Goal: Task Accomplishment & Management: Manage account settings

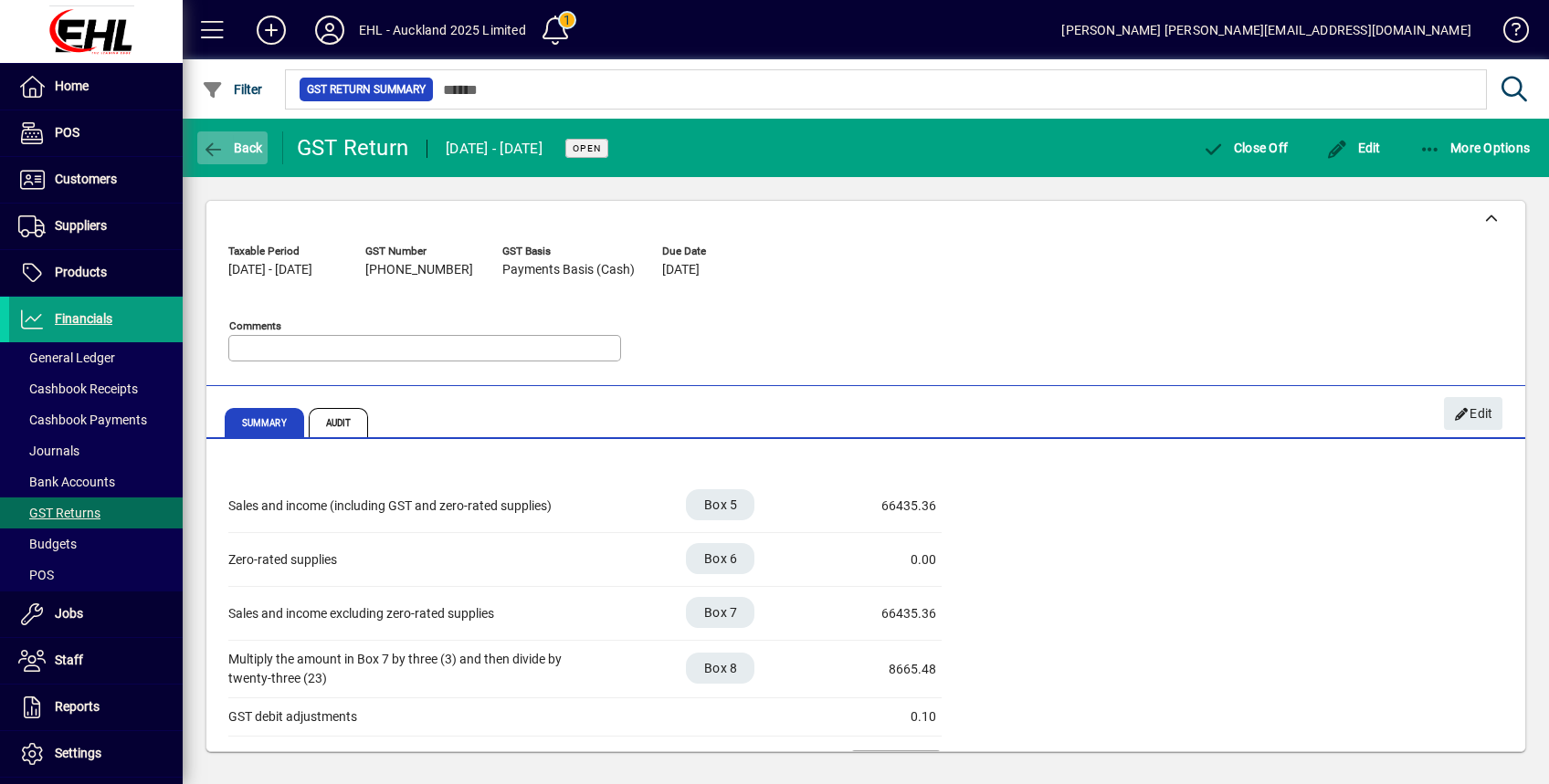
click at [223, 152] on icon "button" at bounding box center [213, 149] width 23 height 18
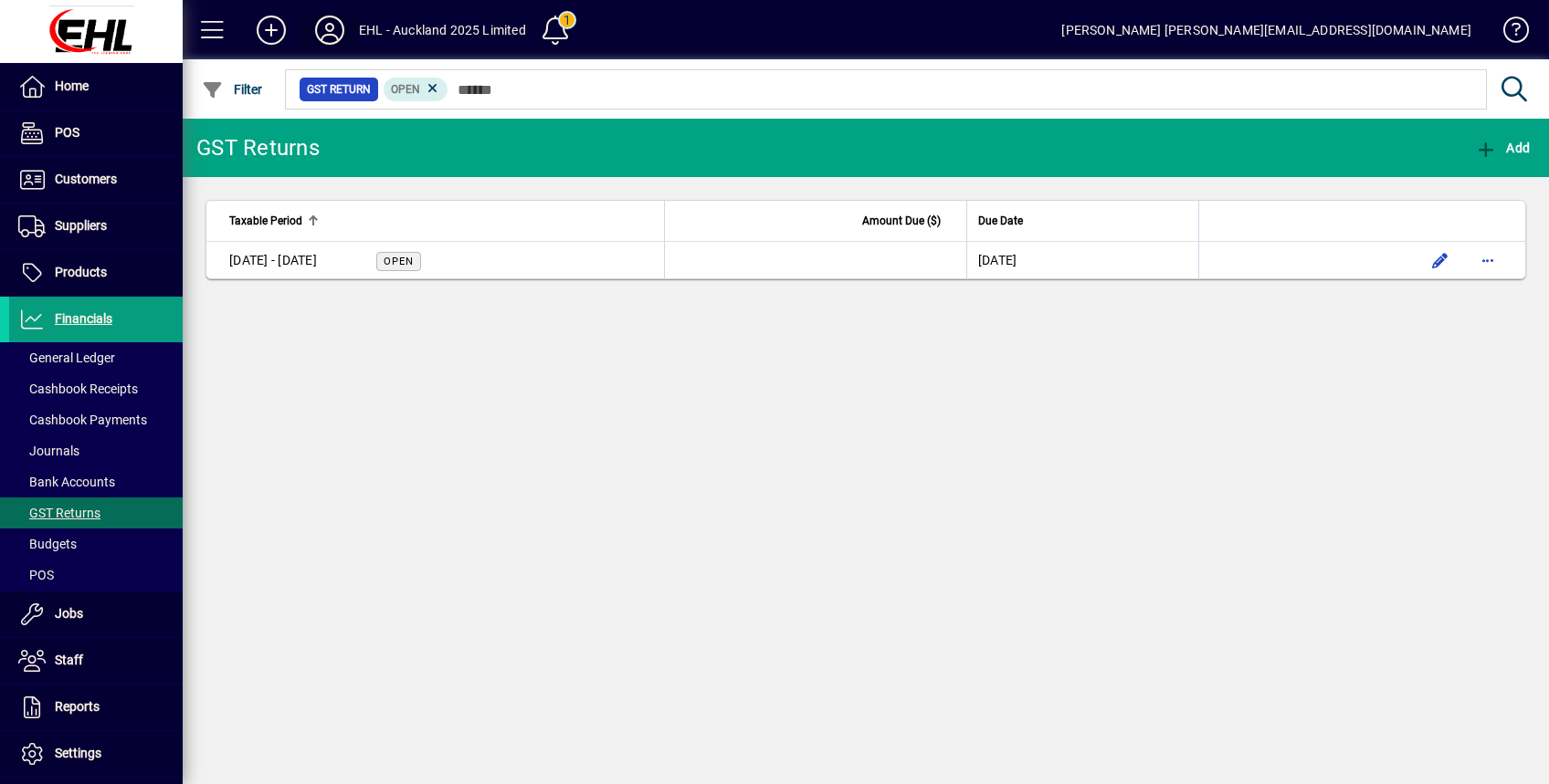
click at [329, 35] on icon at bounding box center [329, 30] width 37 height 29
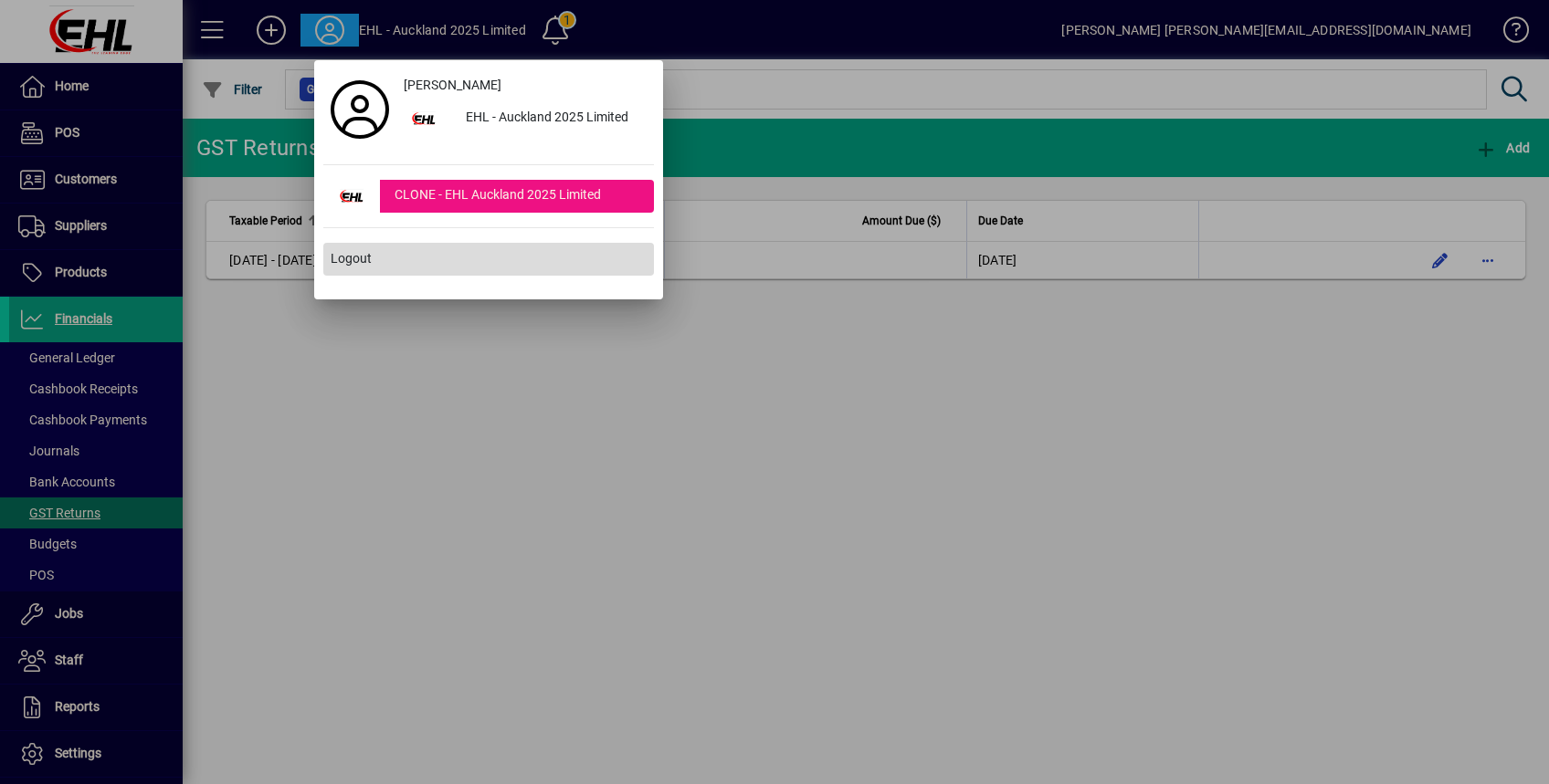
click at [350, 263] on span "Logout" at bounding box center [351, 259] width 41 height 19
